Goal: Transaction & Acquisition: Download file/media

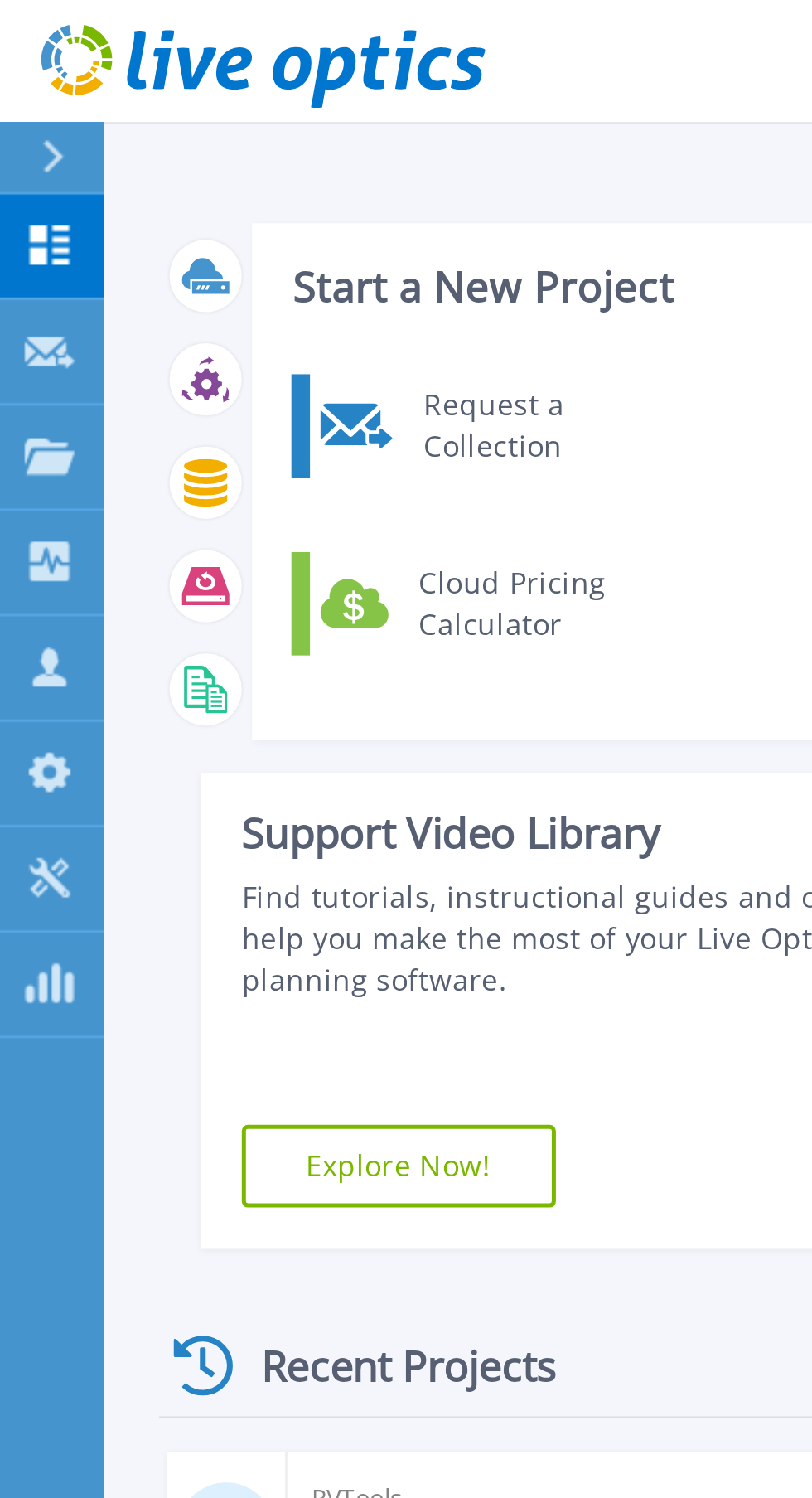
click at [25, 147] on icon at bounding box center [19, 141] width 20 height 12
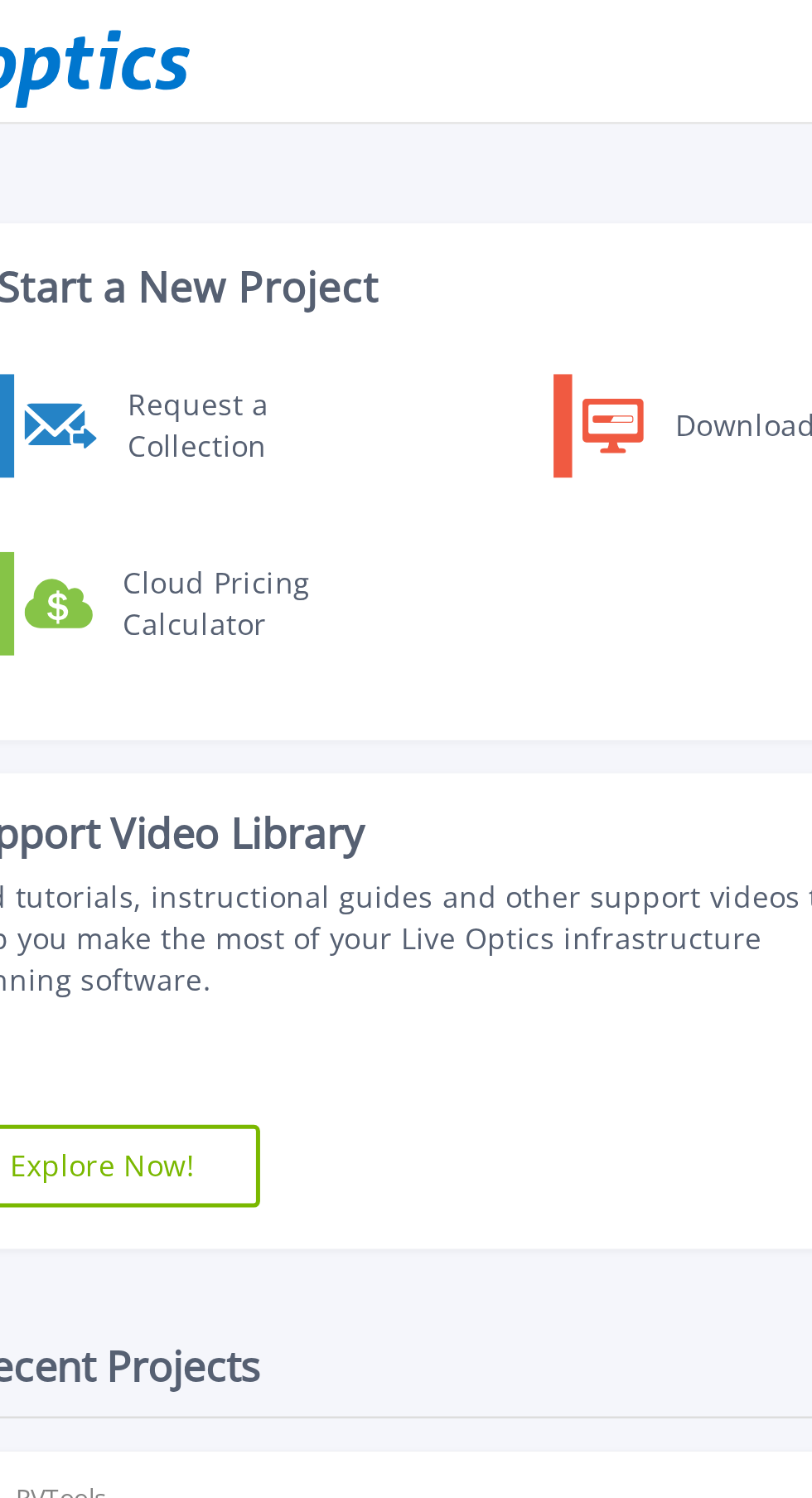
click at [250, 170] on div "Request a Collection" at bounding box center [223, 171] width 121 height 33
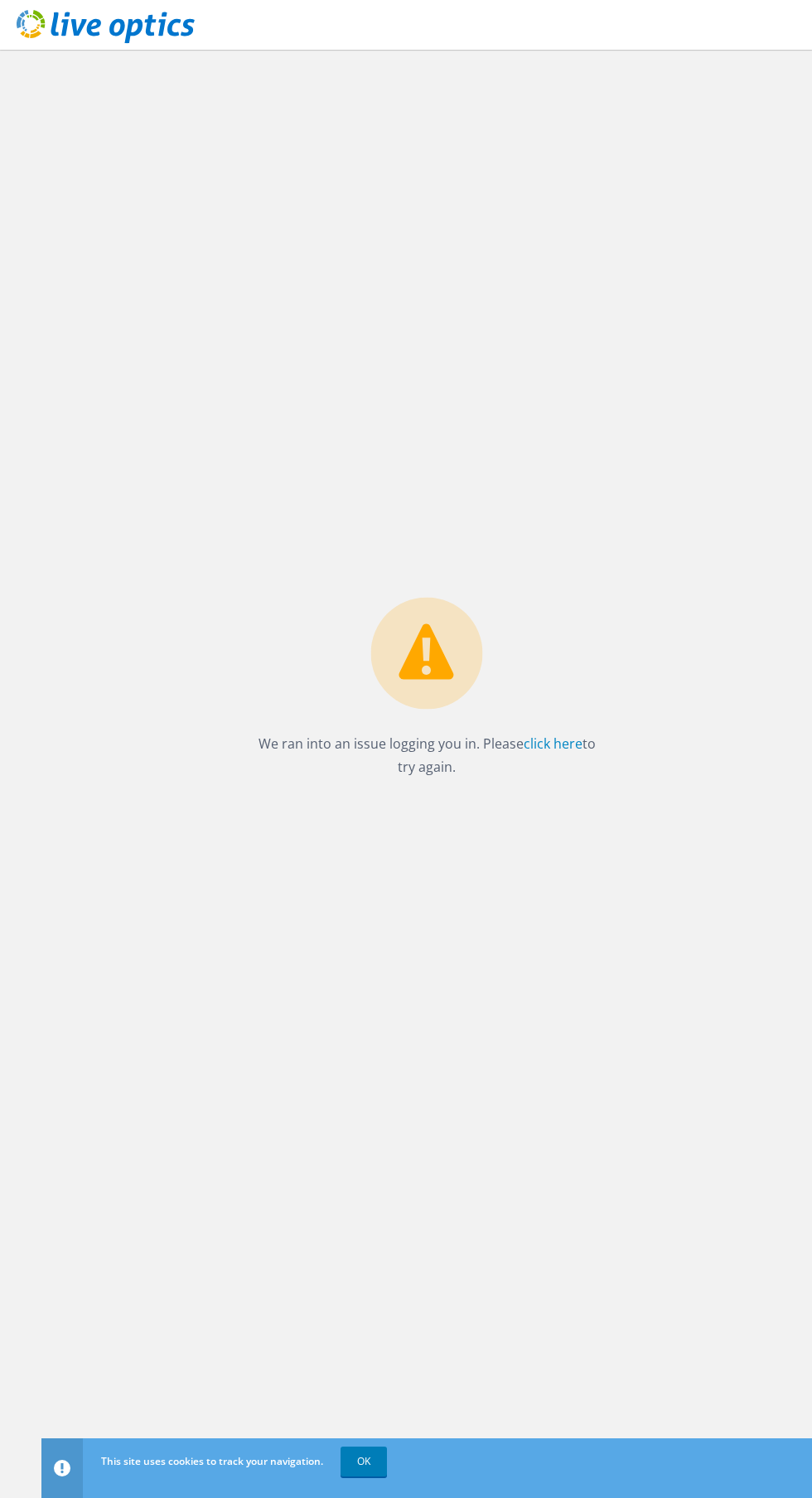
scroll to position [1, 0]
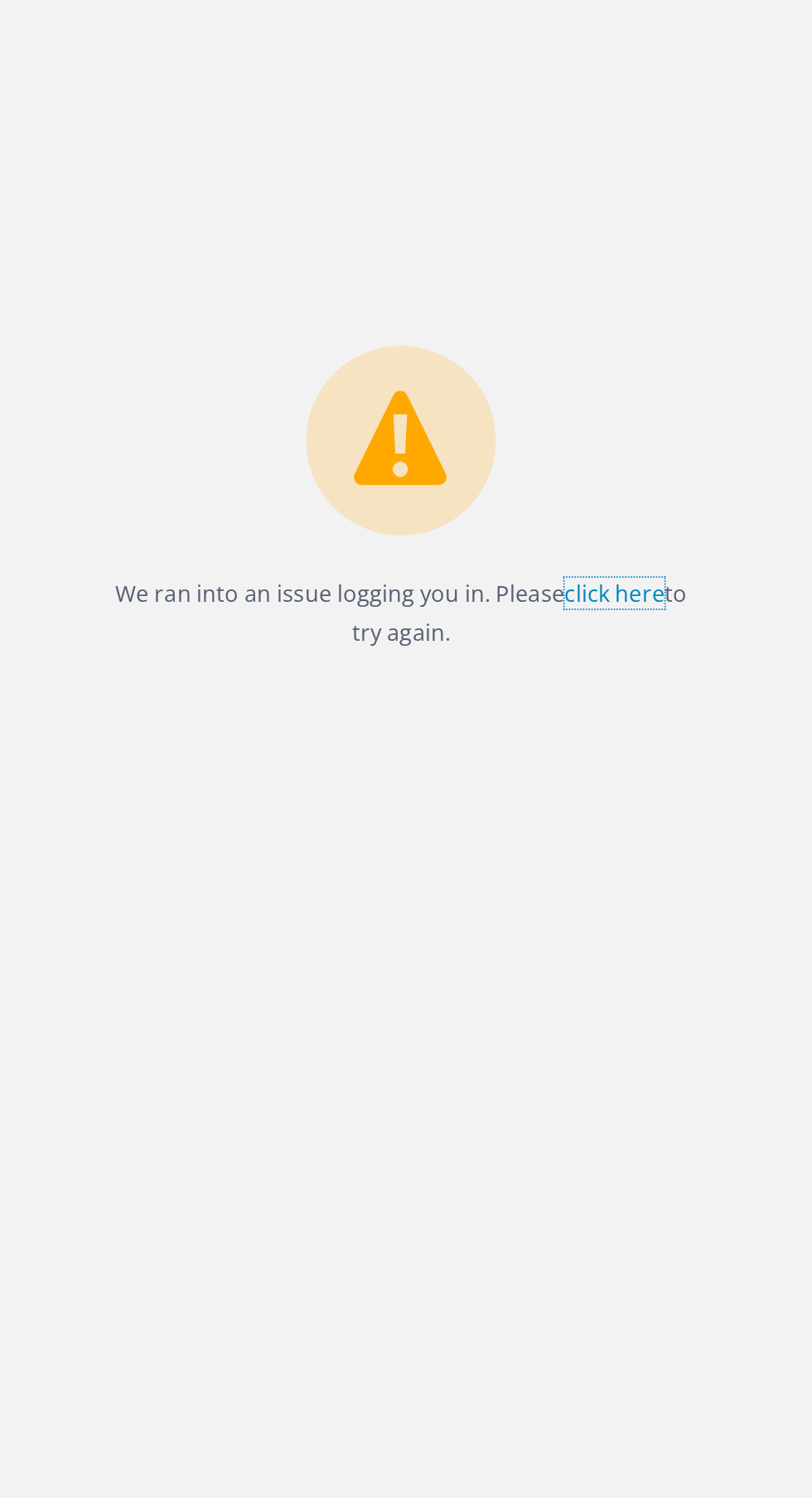
click at [555, 753] on link "click here" at bounding box center [554, 743] width 59 height 18
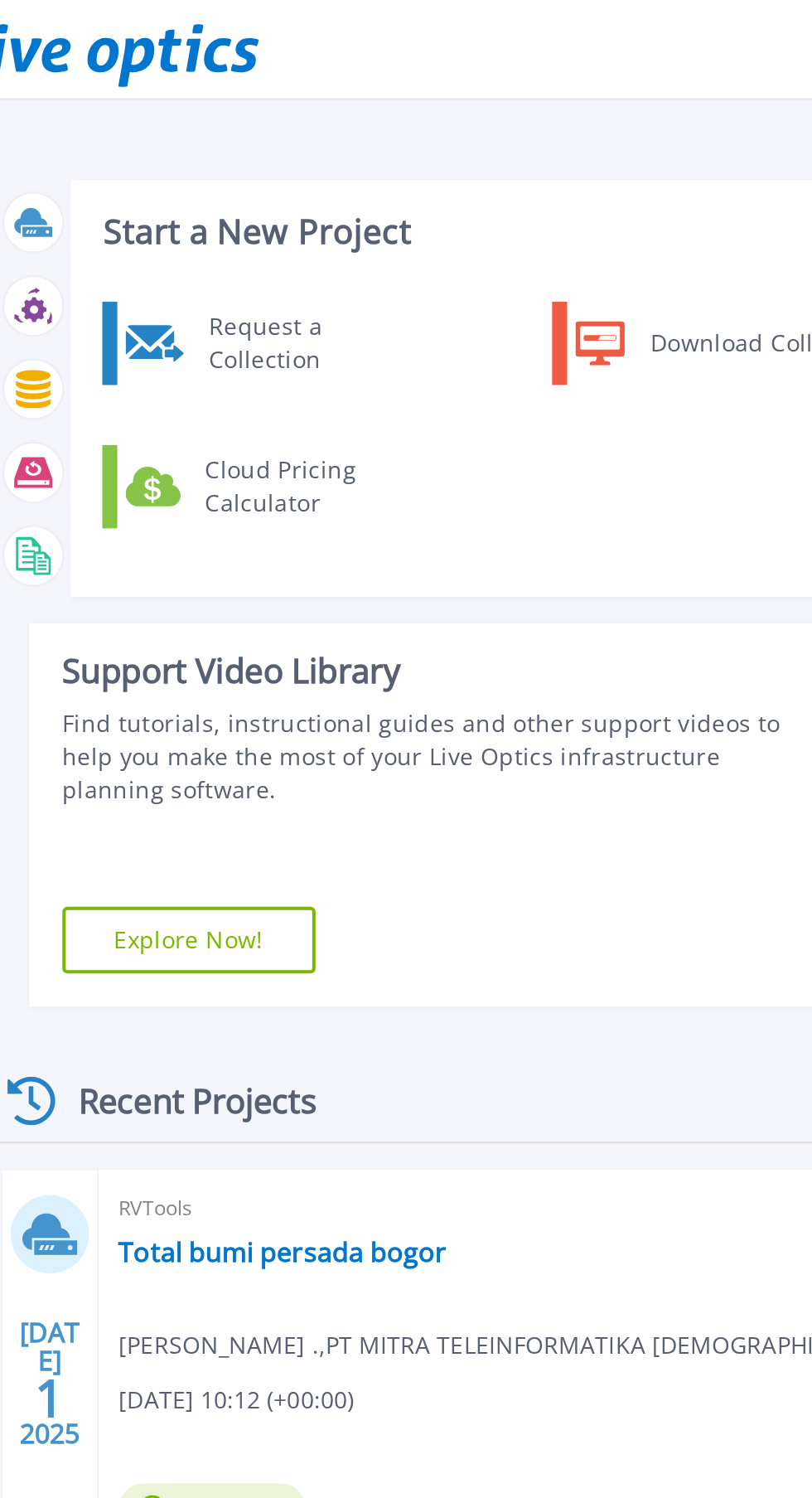
click at [231, 181] on div "Request a Collection" at bounding box center [223, 171] width 121 height 33
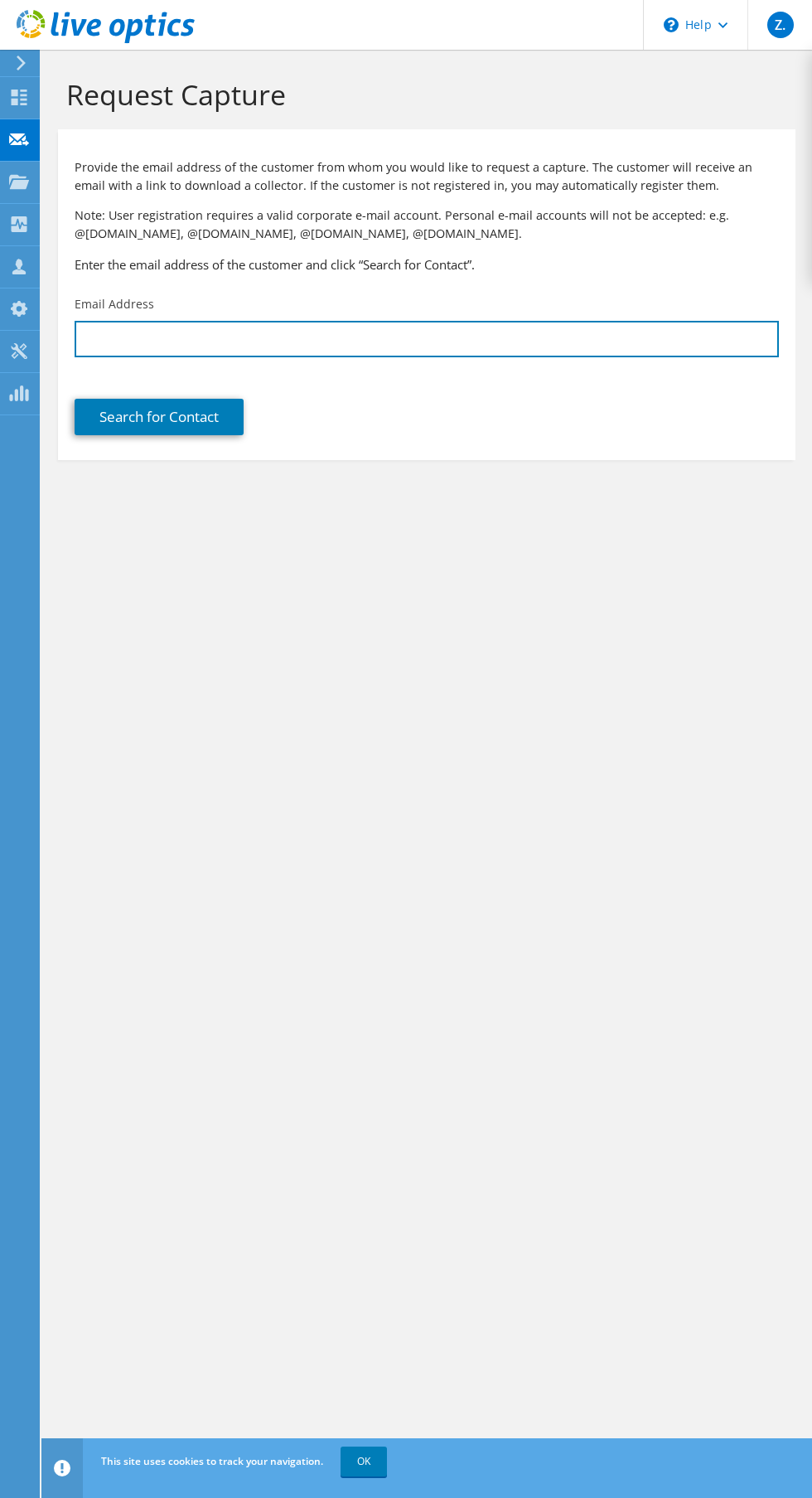
click at [490, 342] on input "text" at bounding box center [426, 339] width 705 height 36
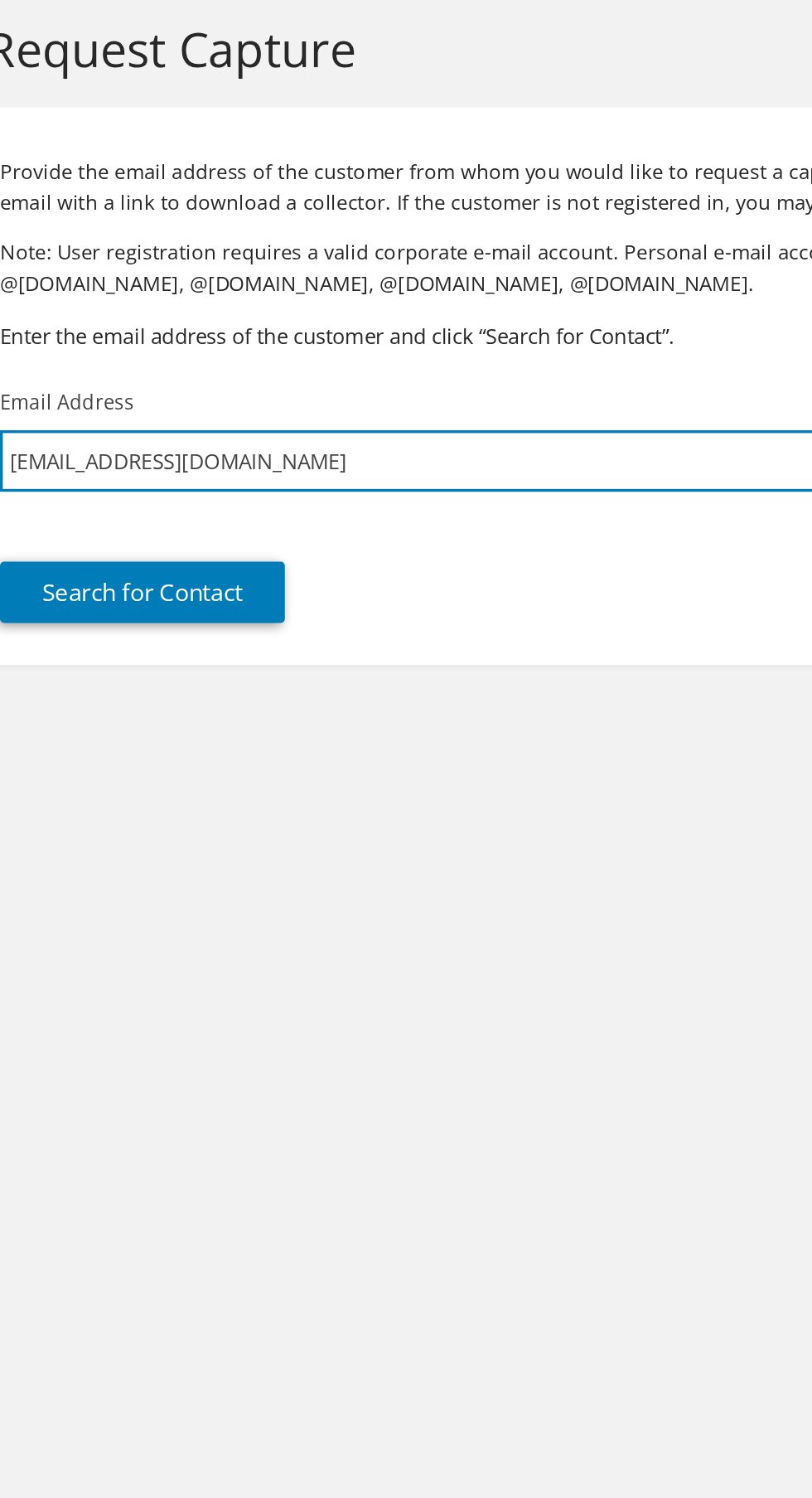
type input "[EMAIL_ADDRESS][DOMAIN_NAME]"
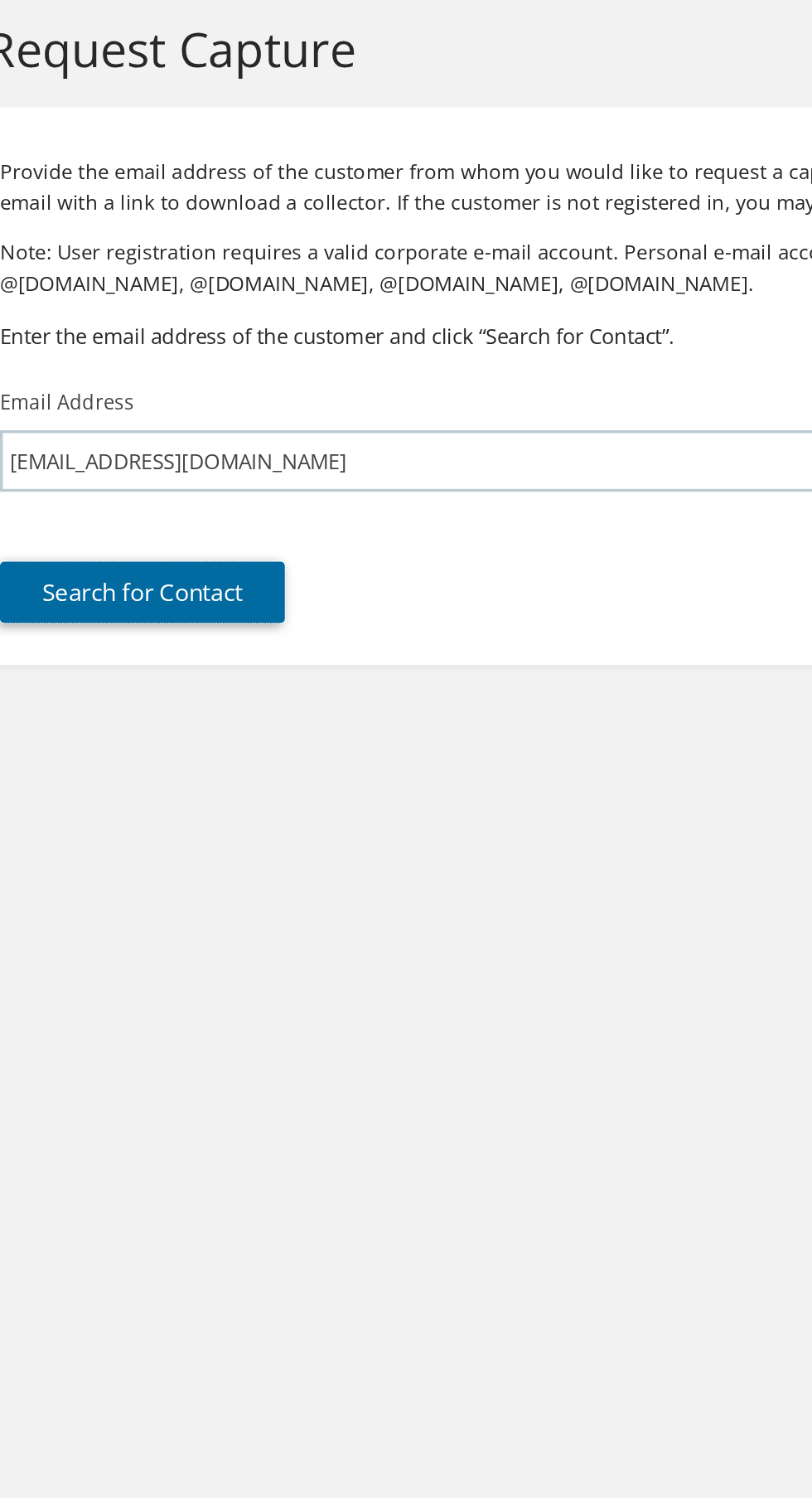
click at [205, 420] on link "Search for Contact" at bounding box center [159, 417] width 169 height 36
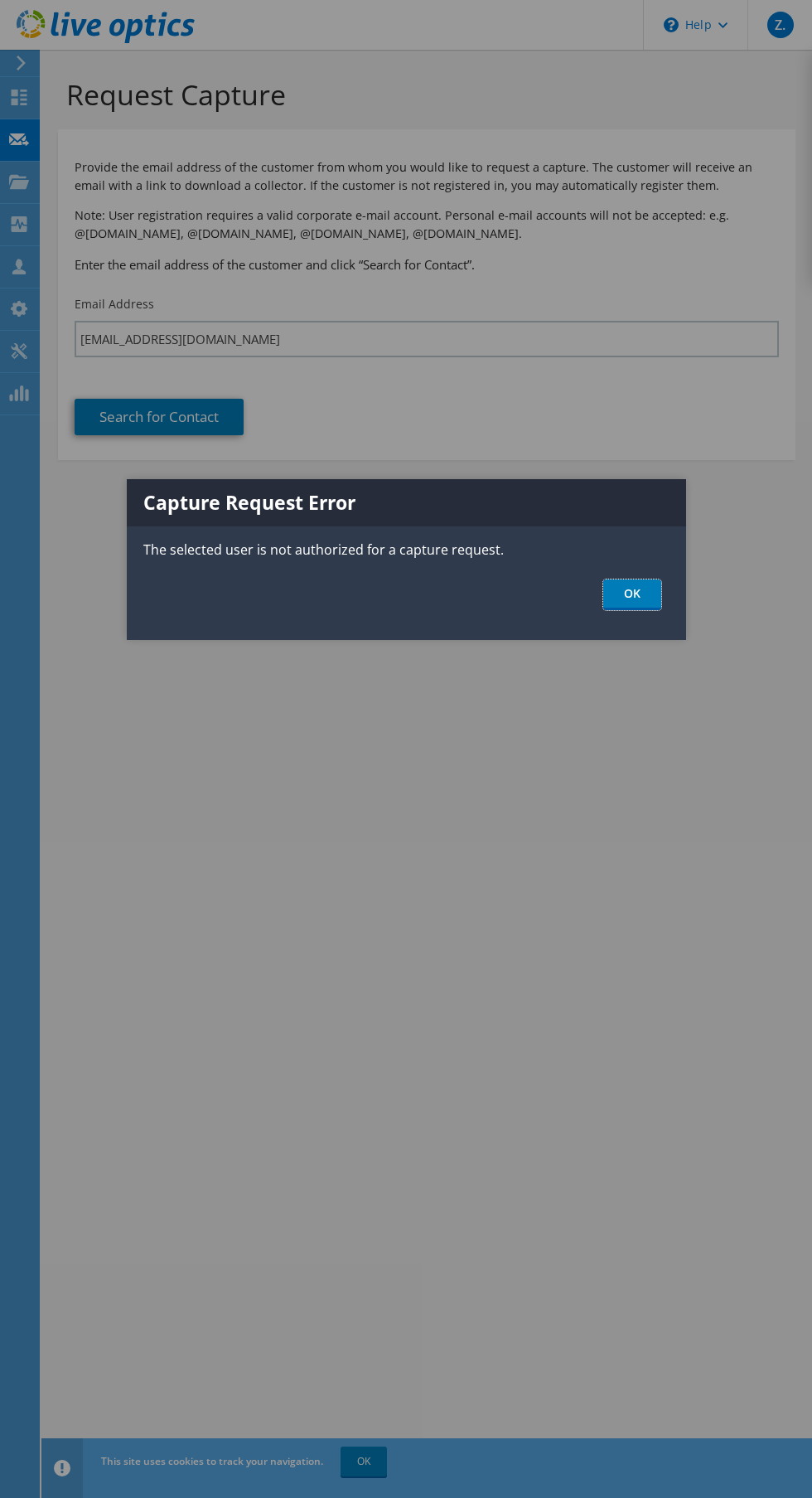
click at [632, 594] on link "OK" at bounding box center [632, 595] width 58 height 30
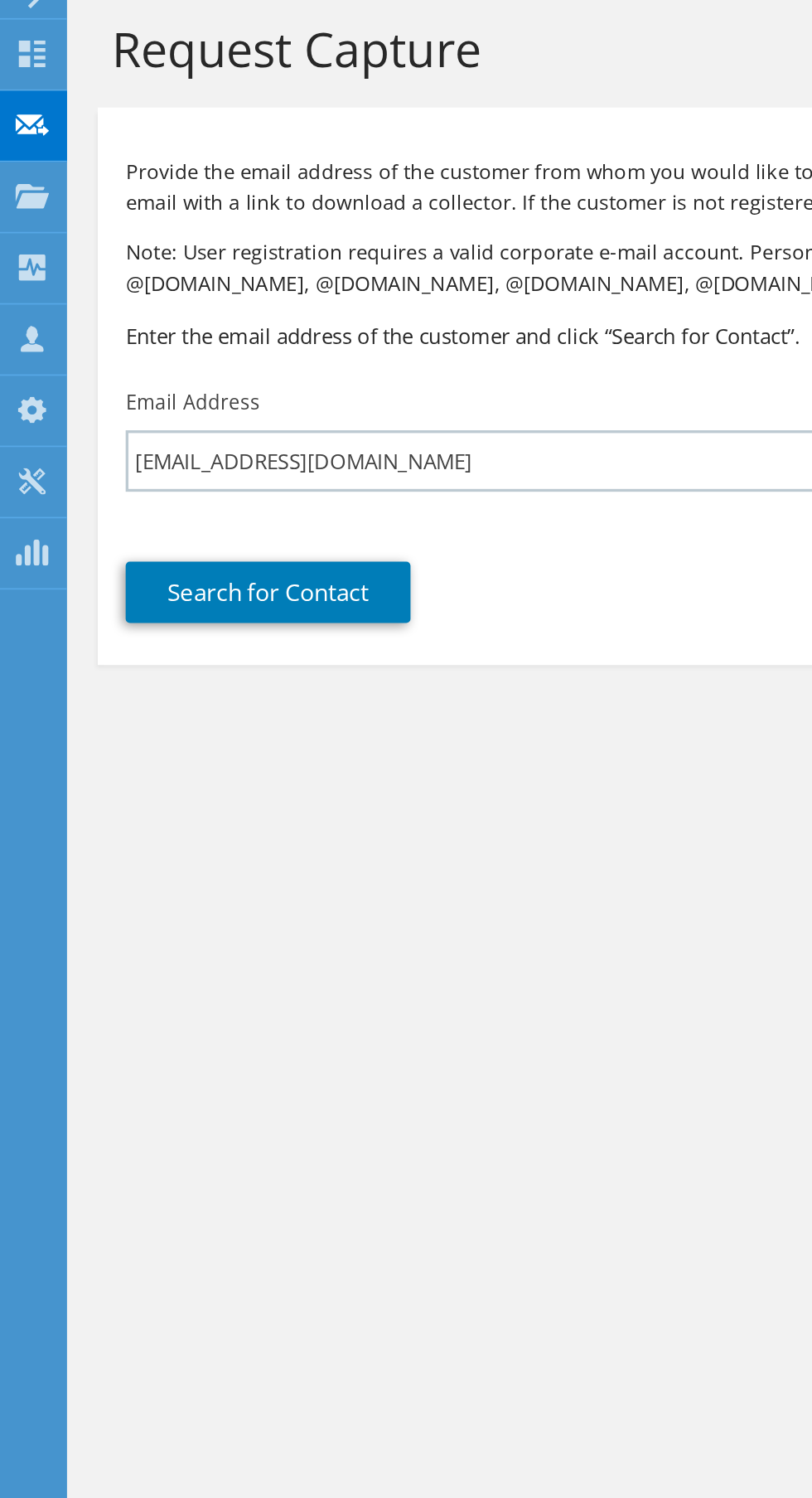
click at [16, 107] on div at bounding box center [19, 99] width 20 height 18
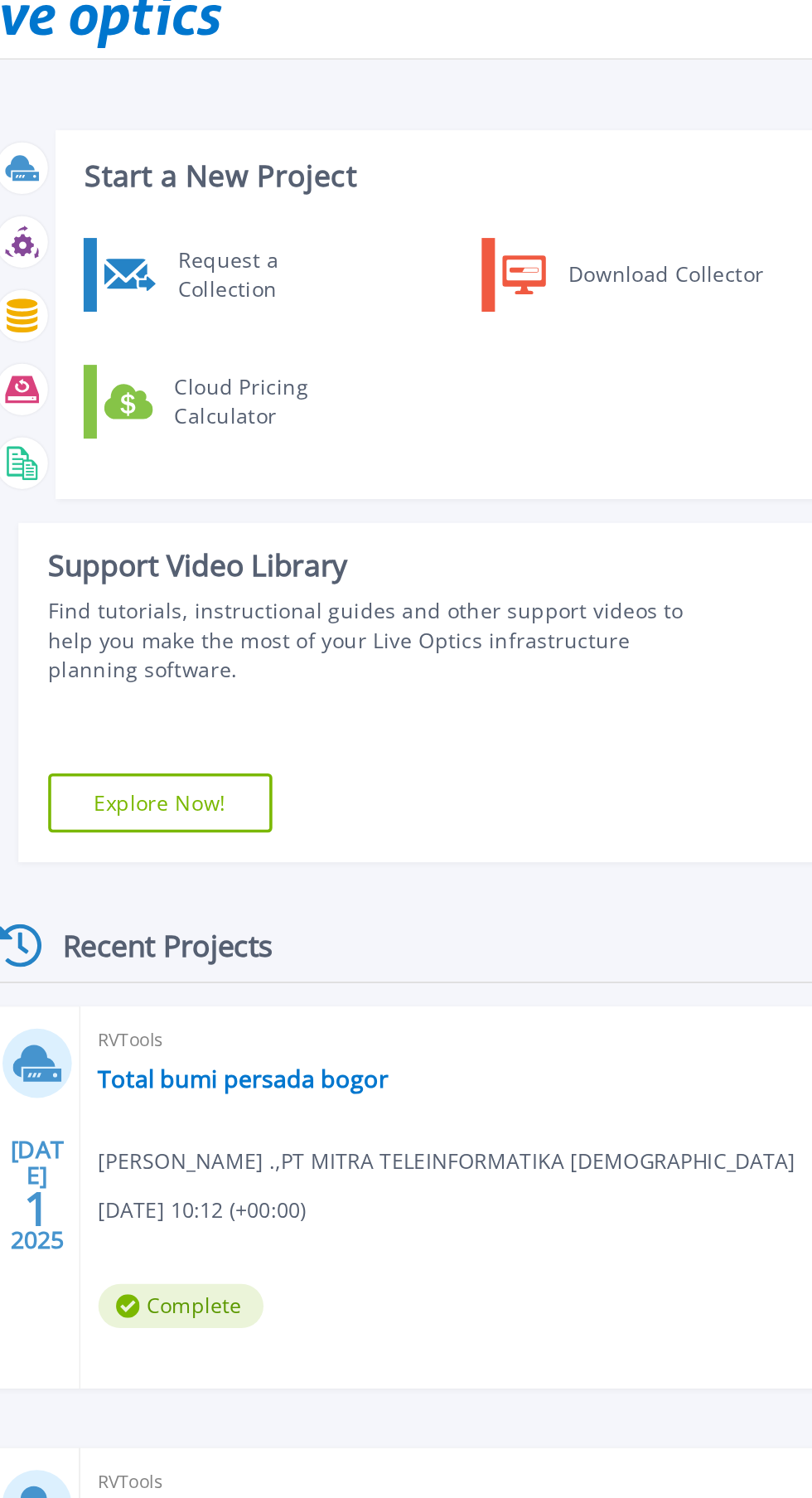
click at [398, 160] on div "Download Collector" at bounding box center [444, 171] width 125 height 33
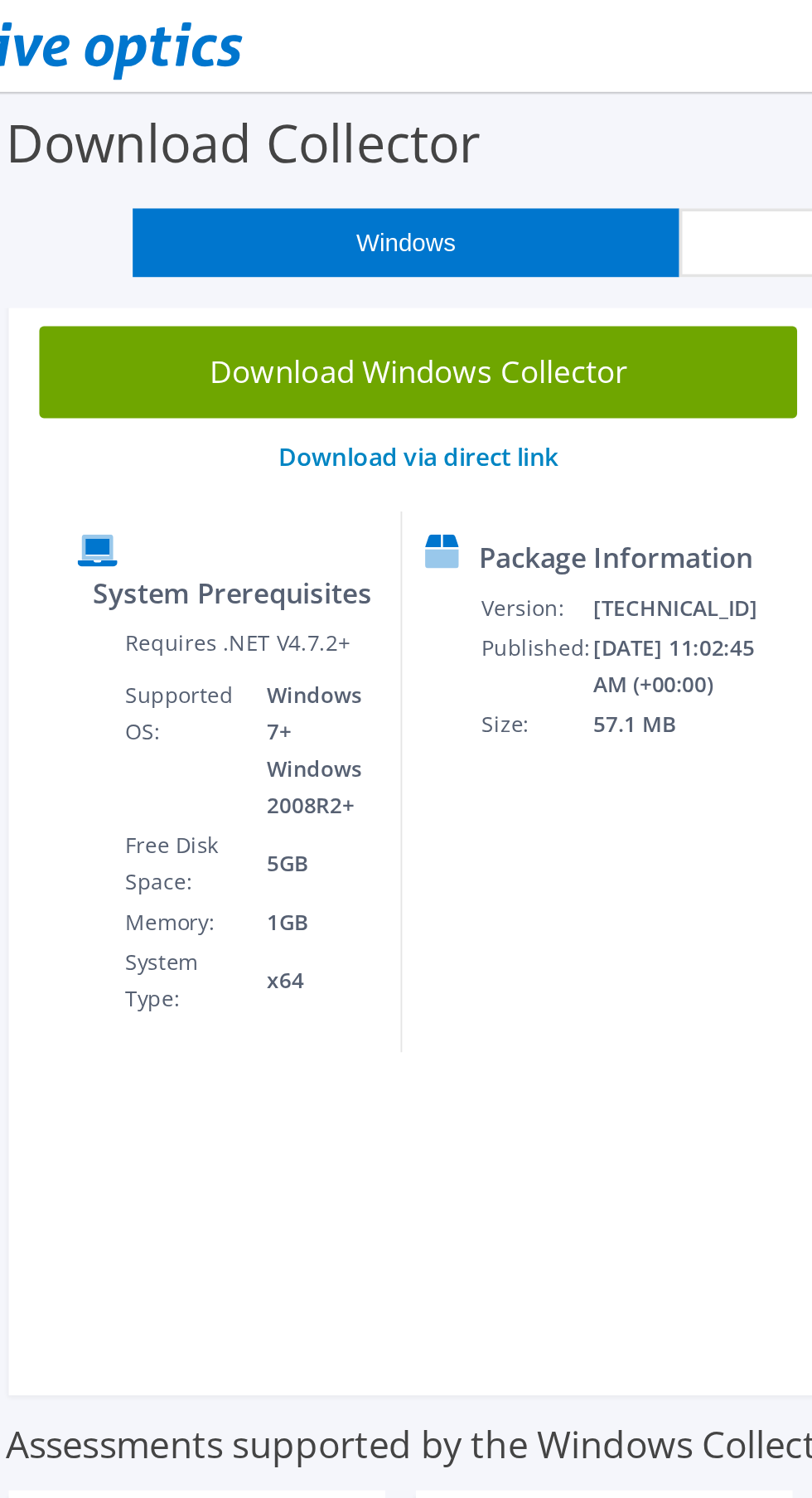
click at [388, 199] on link "Download Windows Collector" at bounding box center [289, 201] width 410 height 49
